Goal: Task Accomplishment & Management: Complete application form

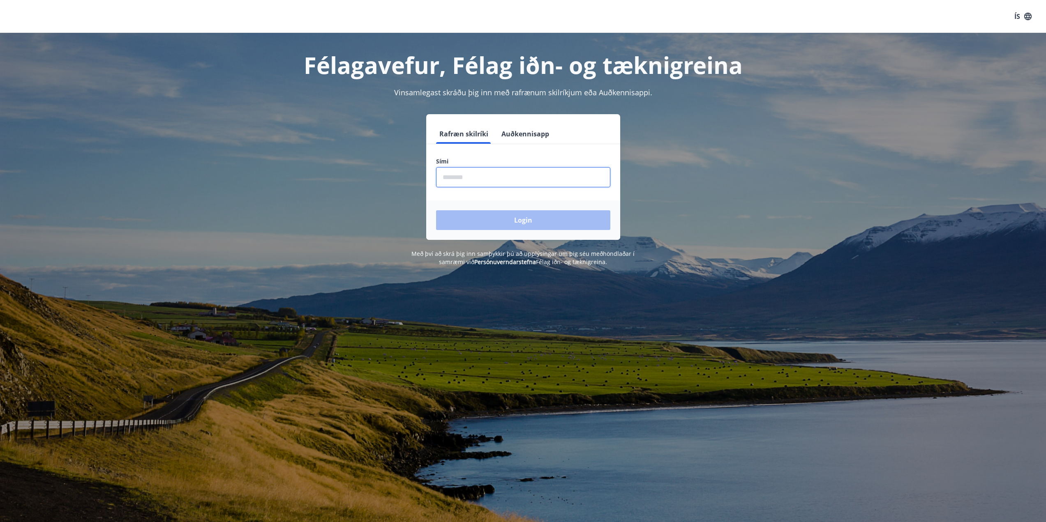
click at [480, 178] on input "phone" at bounding box center [523, 177] width 174 height 20
type input "********"
click at [491, 215] on button "Login" at bounding box center [523, 220] width 174 height 20
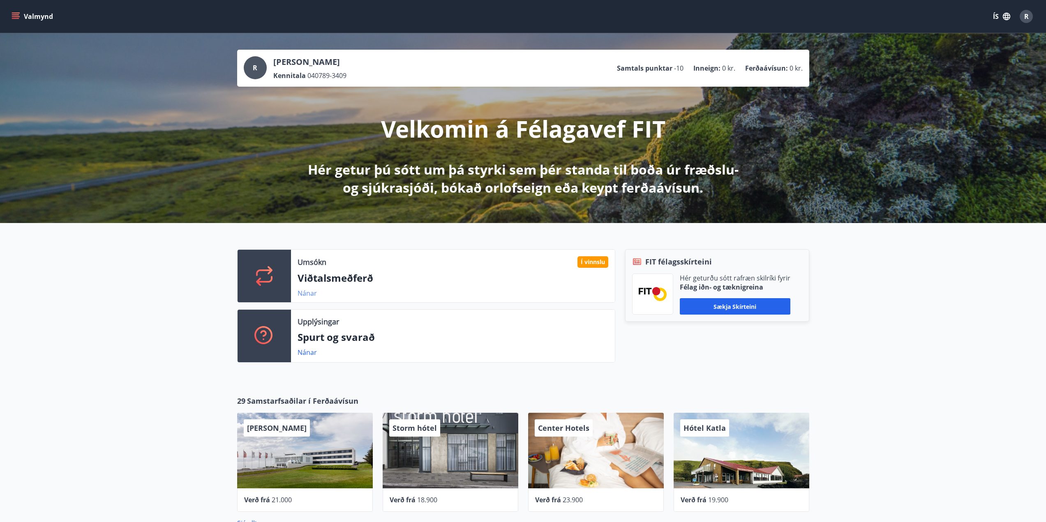
click at [312, 293] on link "Nánar" at bounding box center [307, 293] width 19 height 9
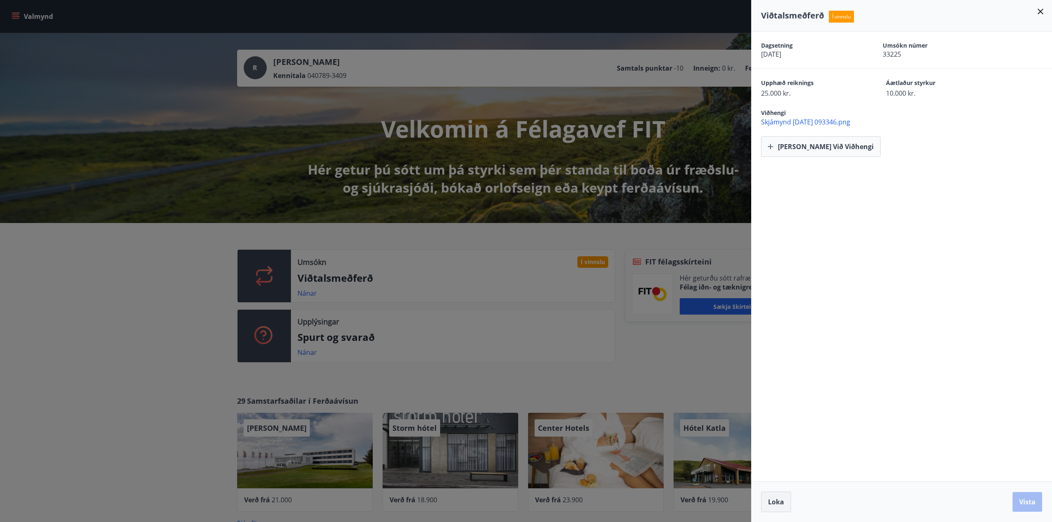
click at [776, 499] on span "Loka" at bounding box center [776, 502] width 16 height 9
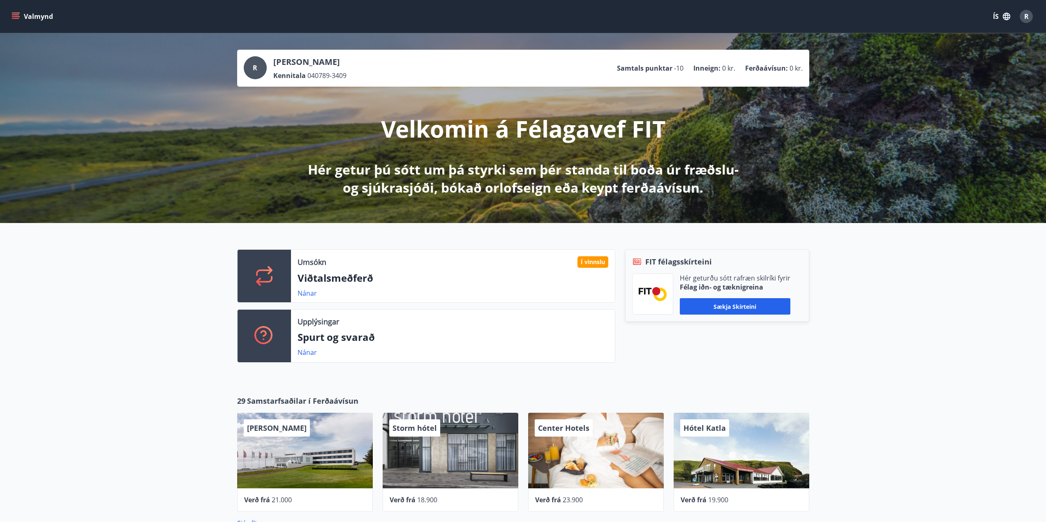
click at [738, 381] on div "Umsókn Í vinnslu Viðtalsmeðferð Nánar Upplýsingar Spurt og svarað Nánar FIT fél…" at bounding box center [523, 303] width 1046 height 160
